Goal: Complete application form: Complete application form

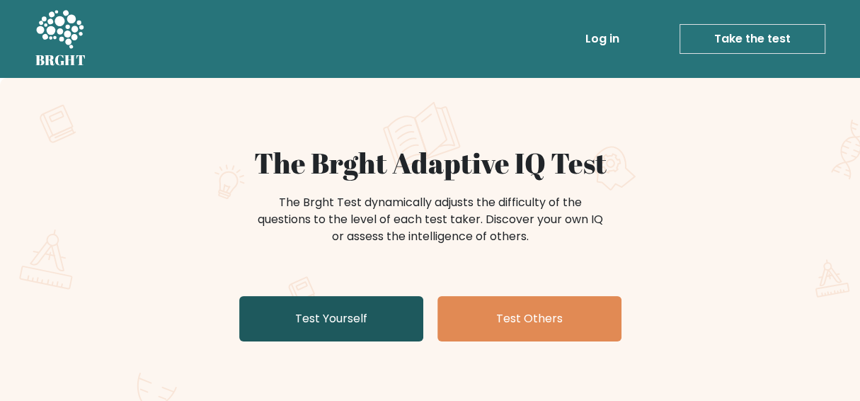
click at [348, 315] on link "Test Yourself" at bounding box center [331, 318] width 184 height 45
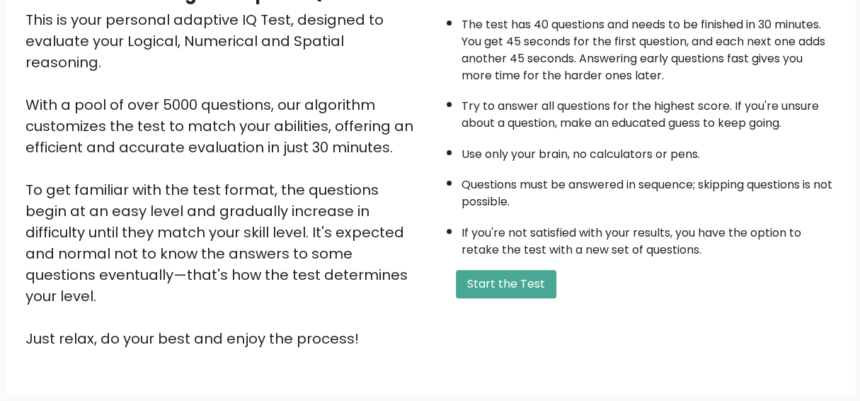
scroll to position [247, 0]
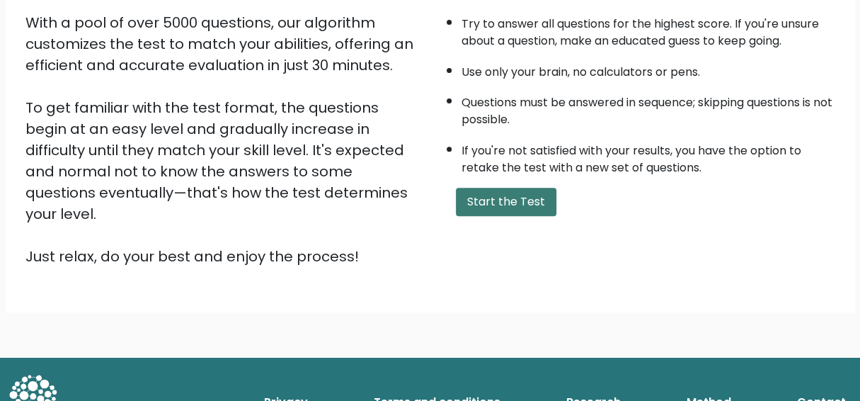
click at [513, 202] on button "Start the Test" at bounding box center [506, 202] width 101 height 28
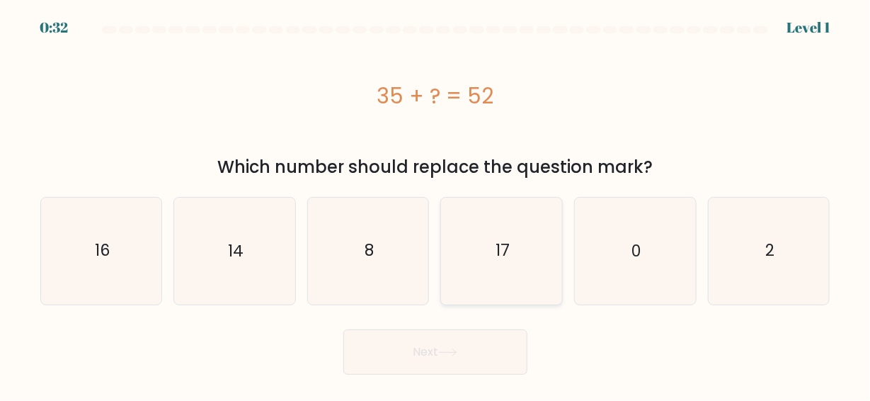
click at [537, 268] on icon "17" at bounding box center [502, 251] width 106 height 106
click at [436, 204] on input "d. 17" at bounding box center [435, 202] width 1 height 4
radio input "true"
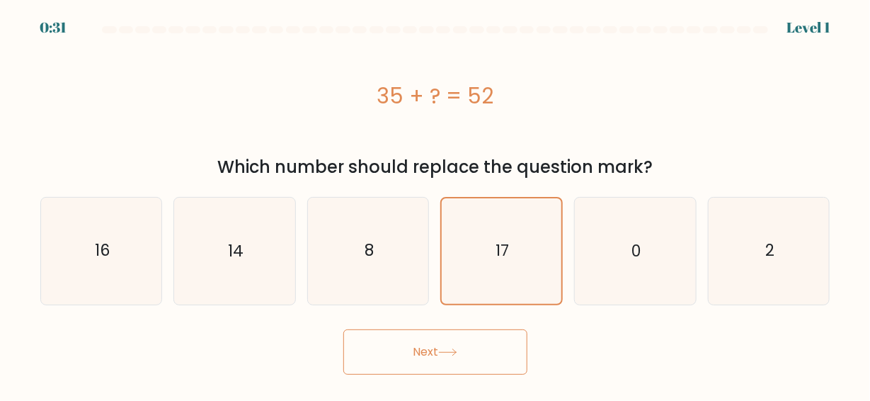
click at [474, 341] on button "Next" at bounding box center [435, 351] width 184 height 45
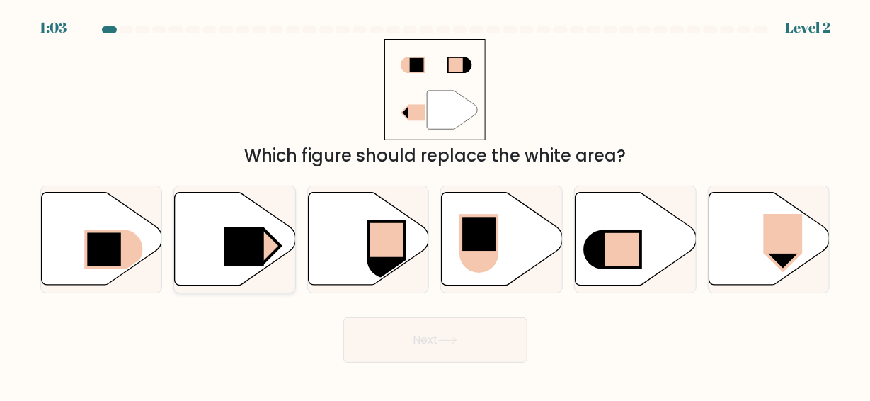
click at [265, 234] on rect at bounding box center [263, 246] width 35 height 34
click at [435, 204] on input "b." at bounding box center [435, 202] width 1 height 4
radio input "true"
click at [421, 324] on button "Next" at bounding box center [435, 339] width 184 height 45
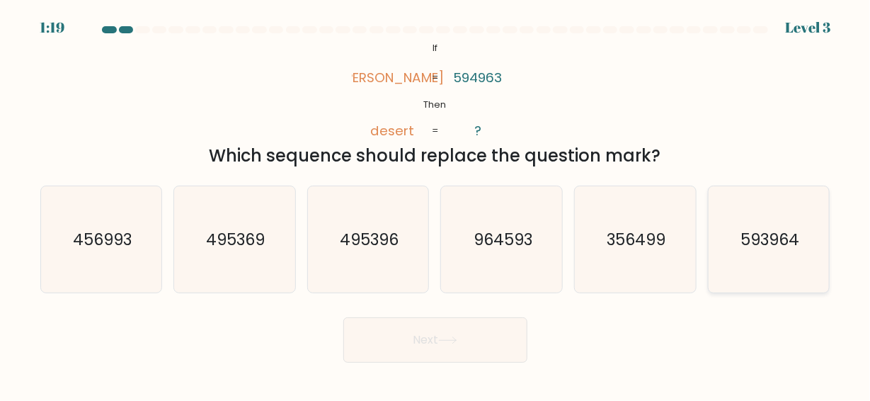
click at [740, 237] on icon "593964" at bounding box center [769, 239] width 106 height 106
click at [436, 204] on input "f. 593964" at bounding box center [435, 202] width 1 height 4
radio input "true"
click at [450, 333] on button "Next" at bounding box center [435, 339] width 184 height 45
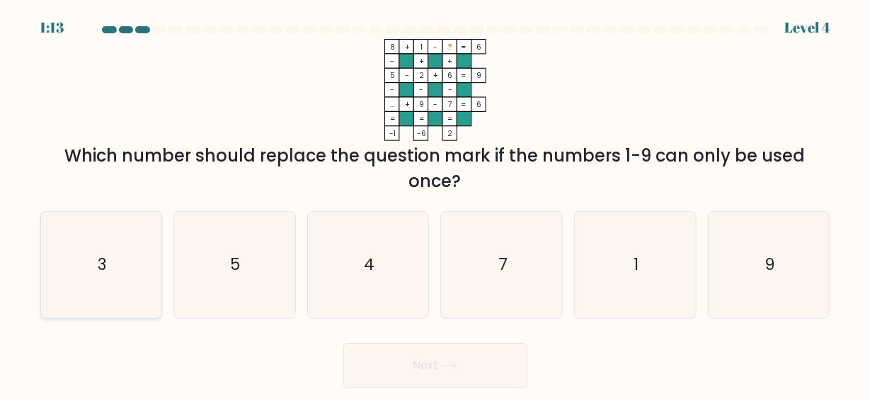
click at [113, 261] on icon "3" at bounding box center [101, 265] width 106 height 106
click at [435, 204] on input "a. 3" at bounding box center [435, 202] width 1 height 4
radio input "true"
click at [375, 367] on button "Next" at bounding box center [435, 365] width 184 height 45
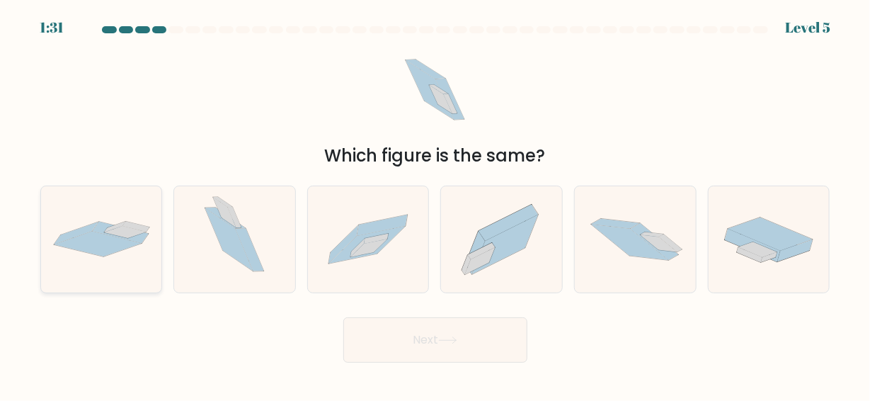
click at [67, 239] on icon at bounding box center [76, 233] width 45 height 23
click at [435, 204] on input "a." at bounding box center [435, 202] width 1 height 4
radio input "true"
click at [445, 338] on icon at bounding box center [447, 340] width 19 height 8
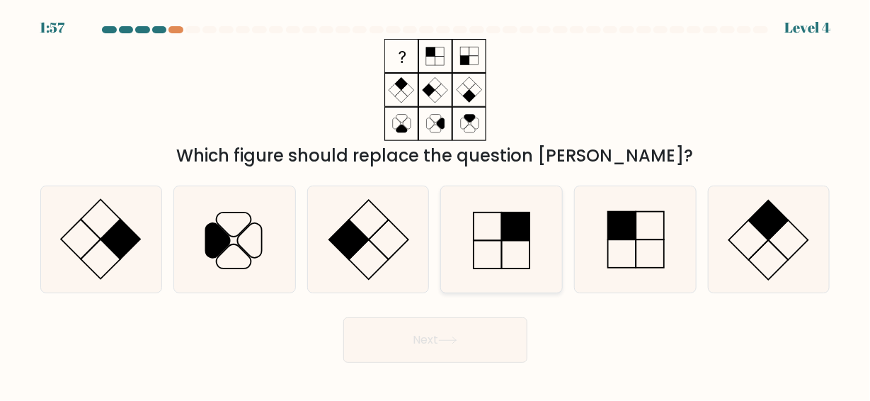
click at [513, 234] on rect at bounding box center [516, 226] width 28 height 28
click at [436, 204] on input "d." at bounding box center [435, 202] width 1 height 4
radio input "true"
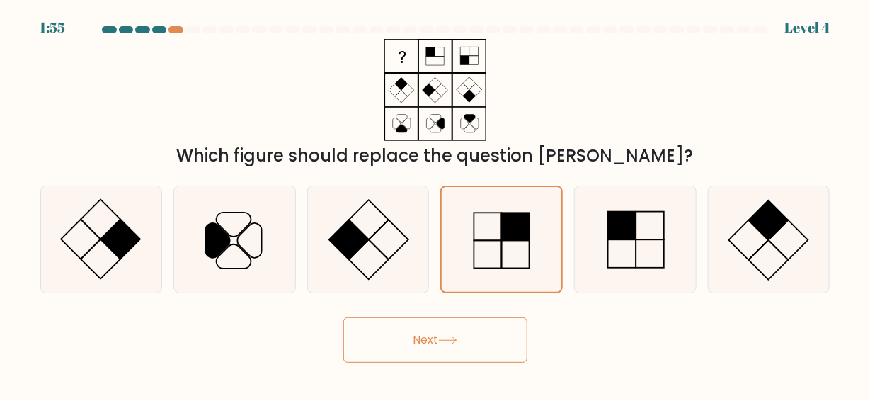
click at [447, 340] on icon at bounding box center [447, 340] width 17 height 6
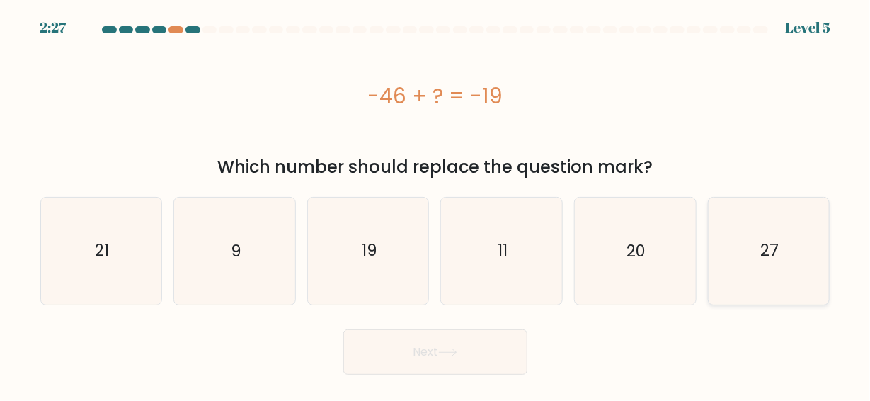
click at [735, 254] on icon "27" at bounding box center [769, 251] width 106 height 106
click at [436, 204] on input "f. 27" at bounding box center [435, 202] width 1 height 4
radio input "true"
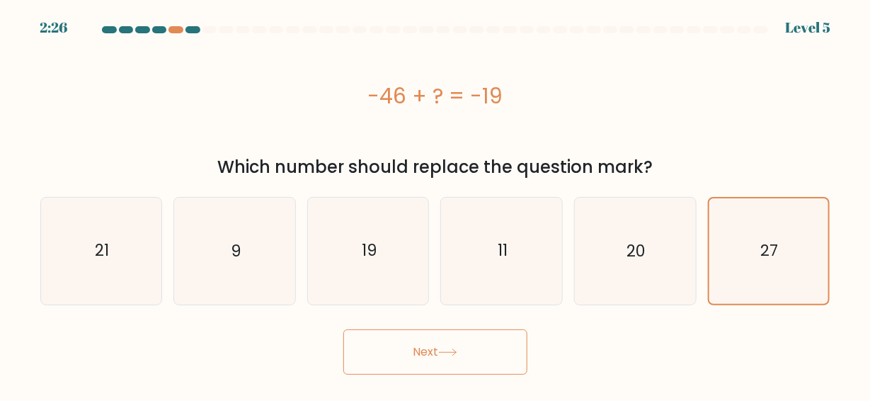
click at [486, 337] on button "Next" at bounding box center [435, 351] width 184 height 45
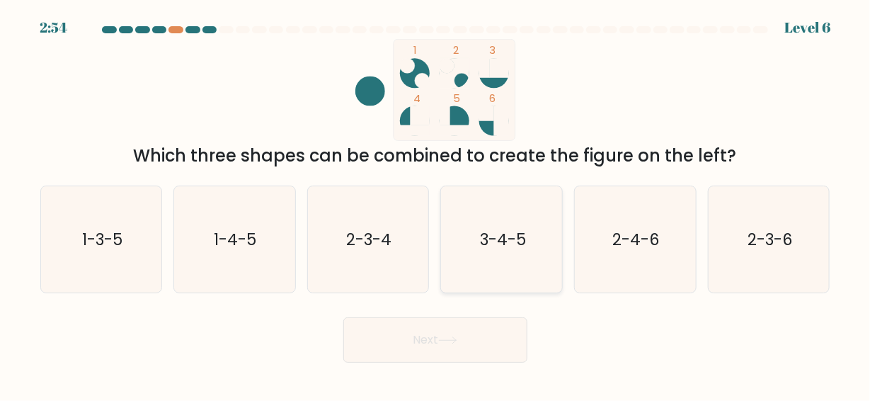
click at [501, 250] on icon "3-4-5" at bounding box center [502, 239] width 106 height 106
click at [436, 204] on input "d. 3-4-5" at bounding box center [435, 202] width 1 height 4
radio input "true"
click at [460, 329] on button "Next" at bounding box center [435, 339] width 184 height 45
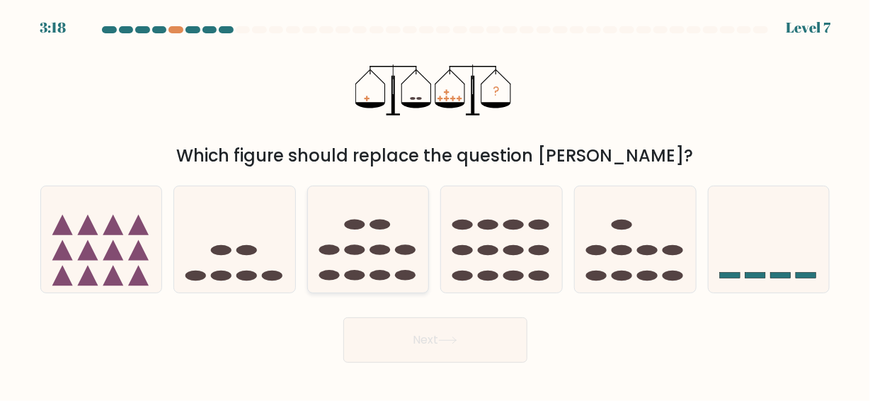
click at [374, 233] on icon at bounding box center [368, 239] width 121 height 100
click at [435, 204] on input "c." at bounding box center [435, 202] width 1 height 4
radio input "true"
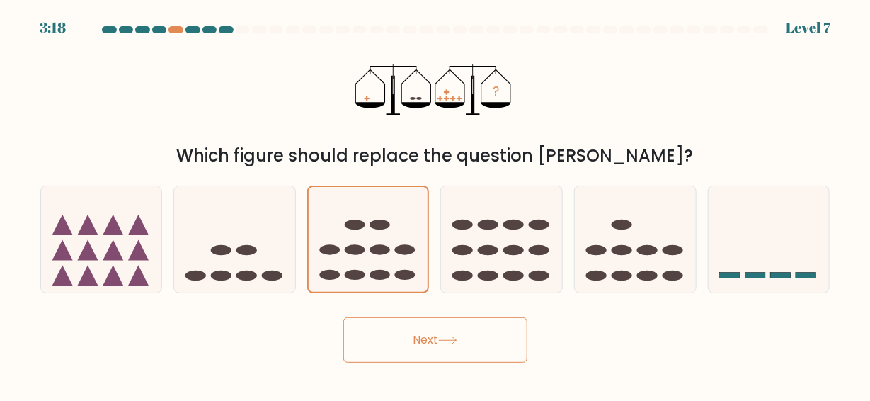
click at [410, 329] on button "Next" at bounding box center [435, 339] width 184 height 45
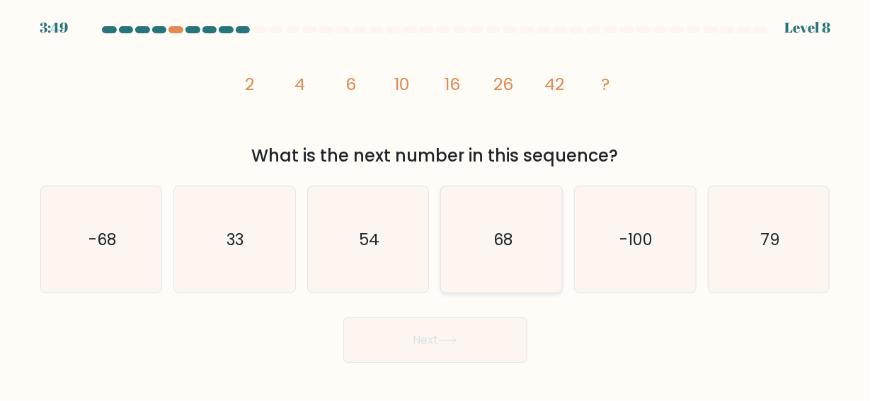
click at [527, 254] on icon "68" at bounding box center [502, 239] width 106 height 106
click at [436, 204] on input "d. 68" at bounding box center [435, 202] width 1 height 4
radio input "true"
click at [485, 332] on button "Next" at bounding box center [435, 339] width 184 height 45
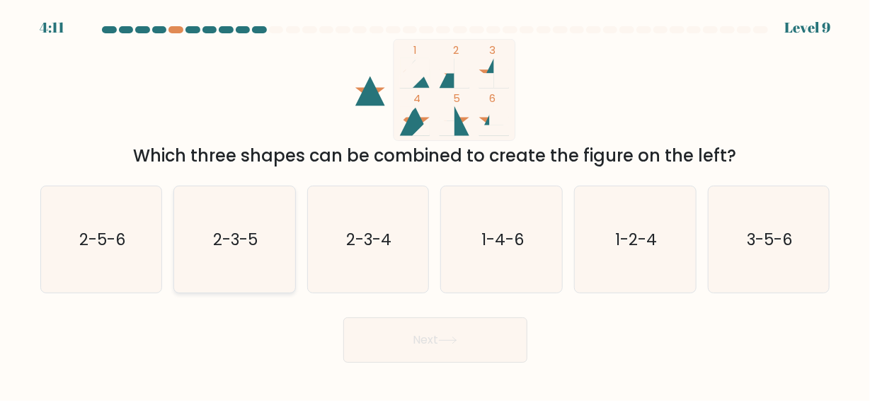
click at [267, 256] on icon "2-3-5" at bounding box center [234, 239] width 106 height 106
click at [435, 204] on input "b. 2-3-5" at bounding box center [435, 202] width 1 height 4
radio input "true"
click at [404, 356] on button "Next" at bounding box center [435, 339] width 184 height 45
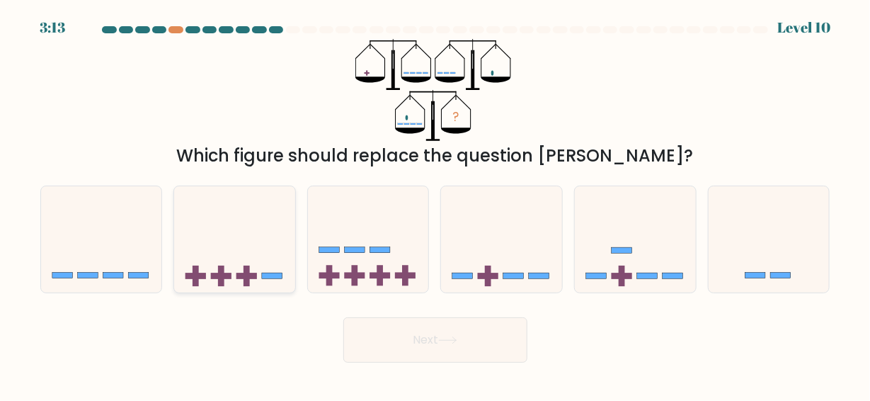
click at [235, 259] on icon at bounding box center [234, 239] width 121 height 100
click at [435, 204] on input "b." at bounding box center [435, 202] width 1 height 4
radio input "true"
click at [300, 267] on div "b." at bounding box center [235, 239] width 134 height 108
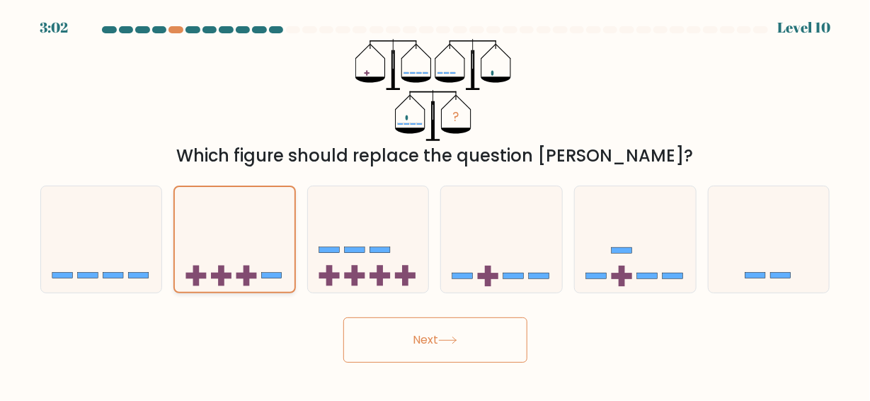
click at [236, 269] on icon at bounding box center [235, 239] width 120 height 99
click at [435, 204] on input "b." at bounding box center [435, 202] width 1 height 4
click at [395, 326] on button "Next" at bounding box center [435, 339] width 184 height 45
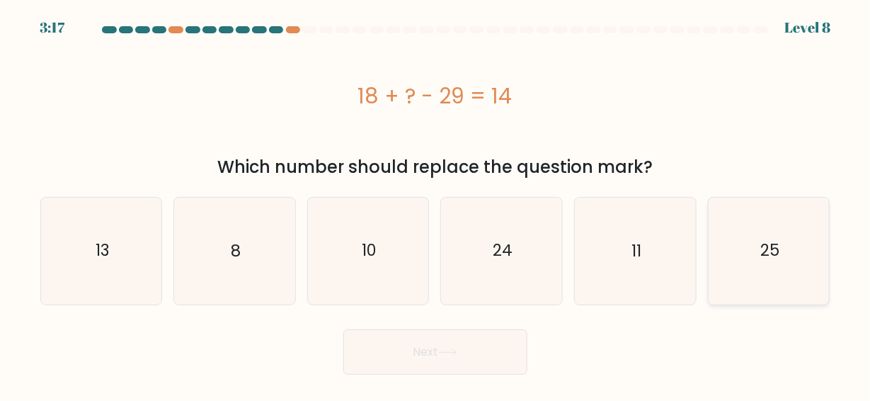
click at [738, 273] on icon "25" at bounding box center [769, 251] width 106 height 106
click at [436, 204] on input "f. 25" at bounding box center [435, 202] width 1 height 4
radio input "true"
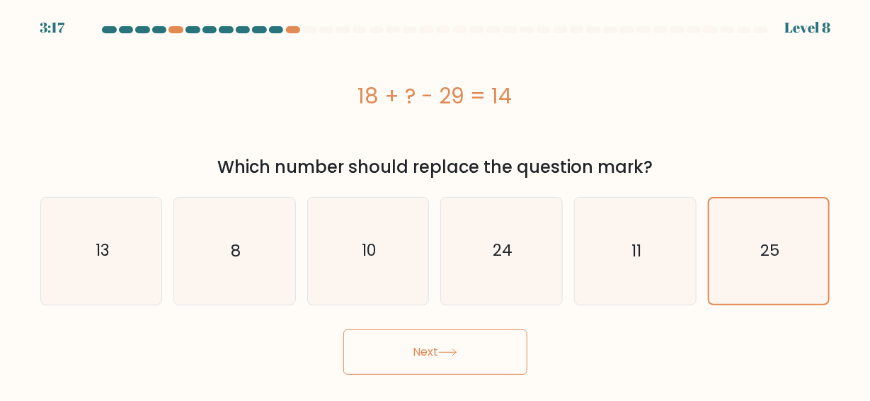
click at [468, 343] on button "Next" at bounding box center [435, 351] width 184 height 45
